Goal: Task Accomplishment & Management: Complete application form

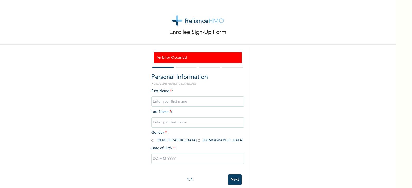
click at [192, 92] on div "First Name * : Last Name * : Gender * : [DEMOGRAPHIC_DATA] [DEMOGRAPHIC_DATA] D…" at bounding box center [198, 131] width 93 height 84
click at [179, 101] on input "text" at bounding box center [198, 102] width 93 height 10
type input "Innocent"
type input "Nwagboa"
click at [152, 142] on input "radio" at bounding box center [153, 140] width 3 height 5
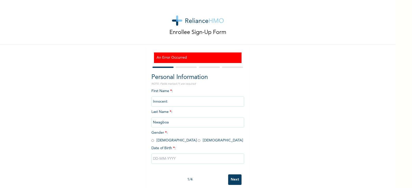
radio input "true"
click at [175, 161] on input "text" at bounding box center [198, 159] width 93 height 10
select select "7"
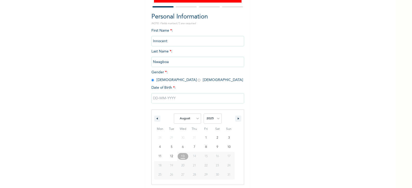
scroll to position [62, 0]
click at [216, 117] on select "2025 2024 2023 2022 2021 2020 2019 2018 2017 2016 2015 2014 2013 2012 2011 2010…" at bounding box center [213, 118] width 18 height 10
select select "1966"
click at [204, 113] on select "2025 2024 2023 2022 2021 2020 2019 2018 2017 2016 2015 2014 2013 2012 2011 2010…" at bounding box center [213, 118] width 18 height 10
type input "[DATE]"
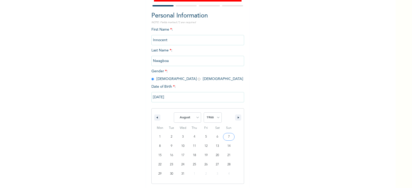
scroll to position [9, 0]
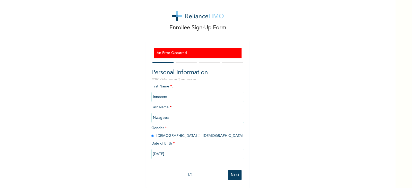
click at [234, 171] on input "Next" at bounding box center [234, 175] width 13 height 11
